Goal: Share content

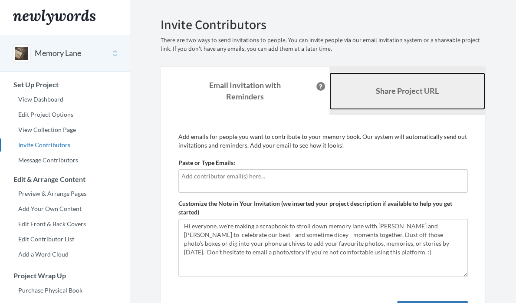
click at [410, 86] on b "Share Project URL" at bounding box center [407, 91] width 63 height 10
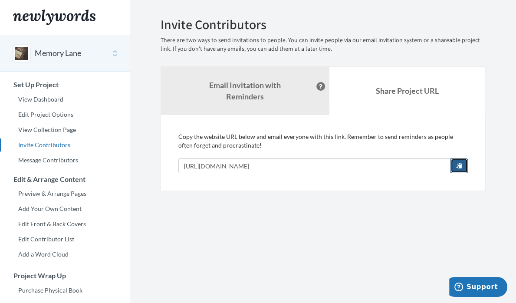
click at [464, 158] on button "button" at bounding box center [458, 165] width 17 height 15
click at [54, 52] on button "Memory Lane" at bounding box center [58, 53] width 46 height 11
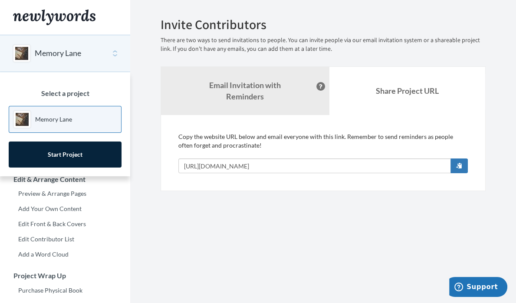
click at [152, 207] on section "Emails have been sent! Invite Contributors There are two ways to send invitatio…" at bounding box center [323, 215] width 386 height 431
click at [147, 157] on section "Emails have been sent! Invite Contributors There are two ways to send invitatio…" at bounding box center [323, 215] width 386 height 431
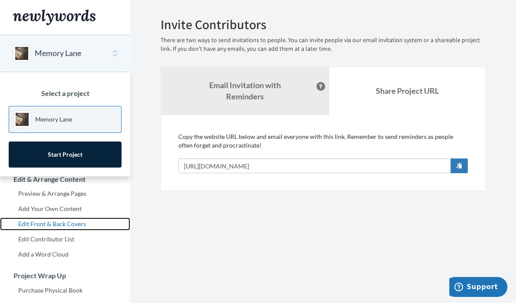
click at [46, 222] on link "Edit Front & Back Covers" at bounding box center [65, 223] width 130 height 13
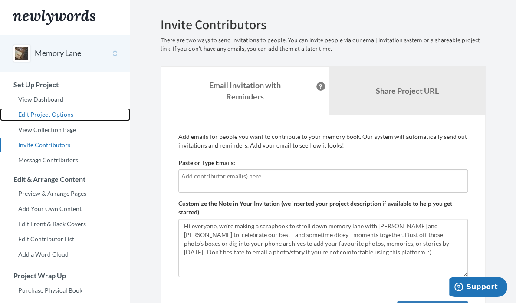
click at [42, 116] on link "Edit Project Options" at bounding box center [65, 114] width 130 height 13
